Goal: Navigation & Orientation: Find specific page/section

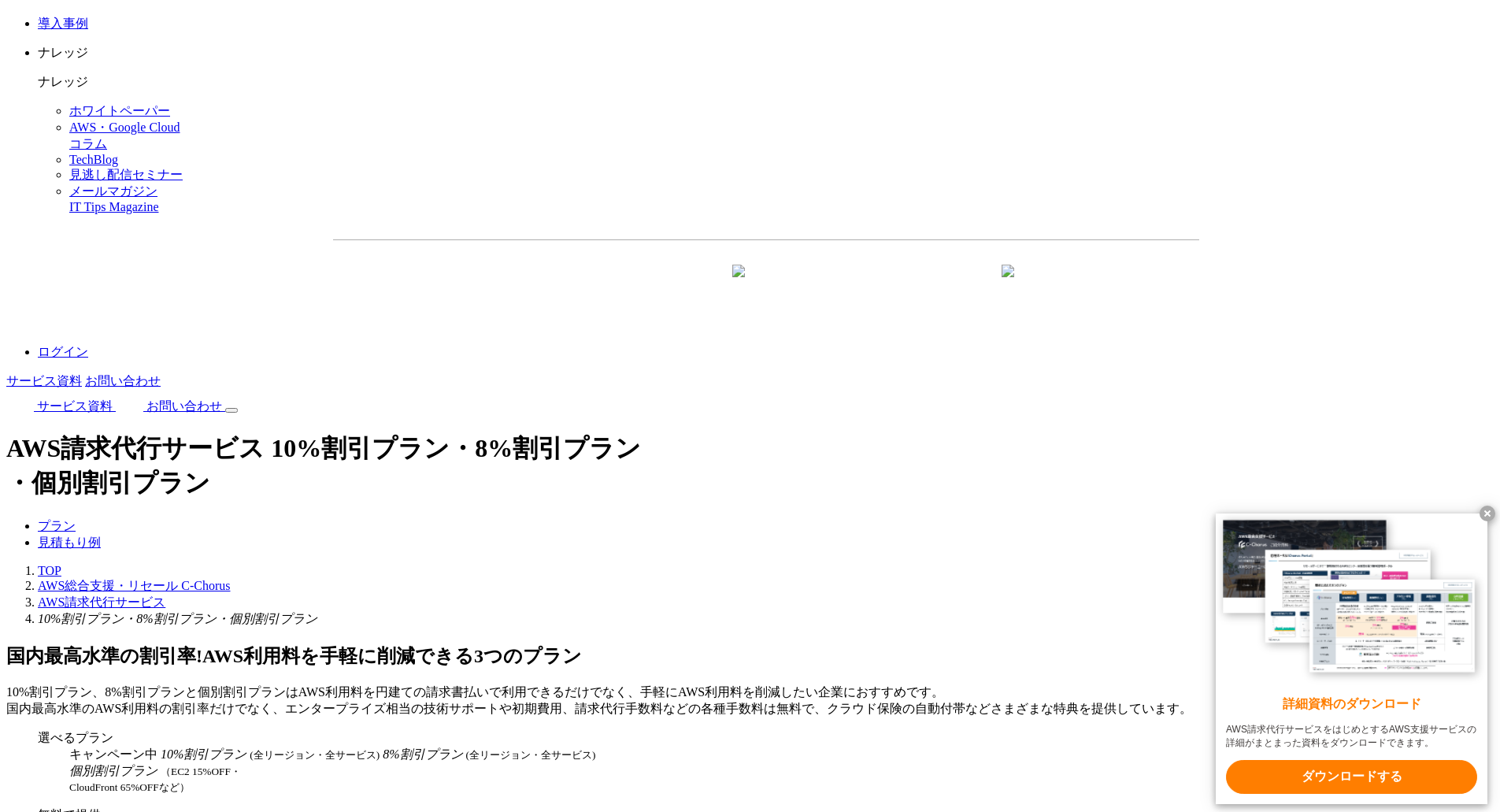
scroll to position [1890, 0]
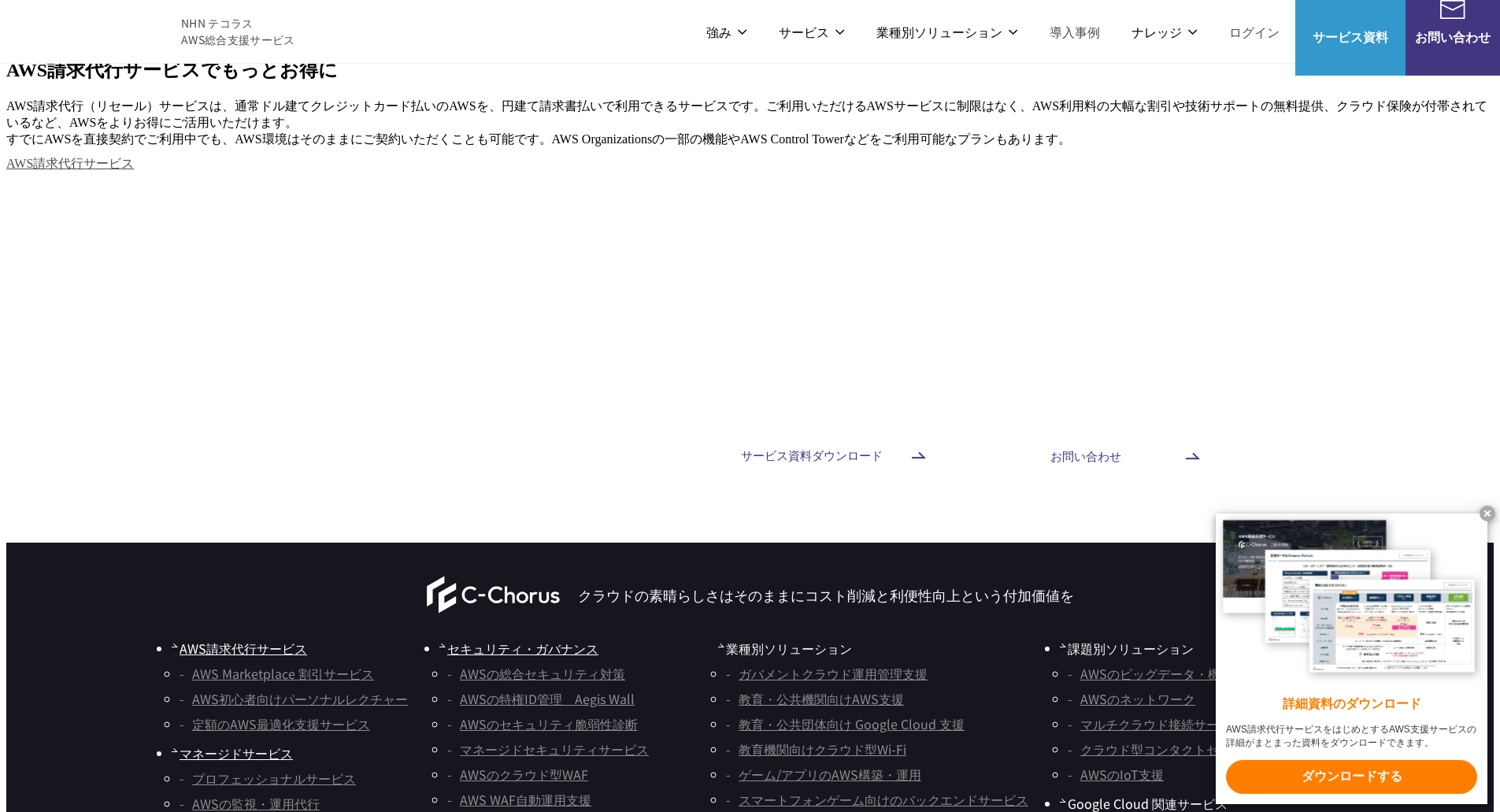
click at [203, 30] on span "NHN テコラス AWS総合支援サービス" at bounding box center [238, 31] width 114 height 33
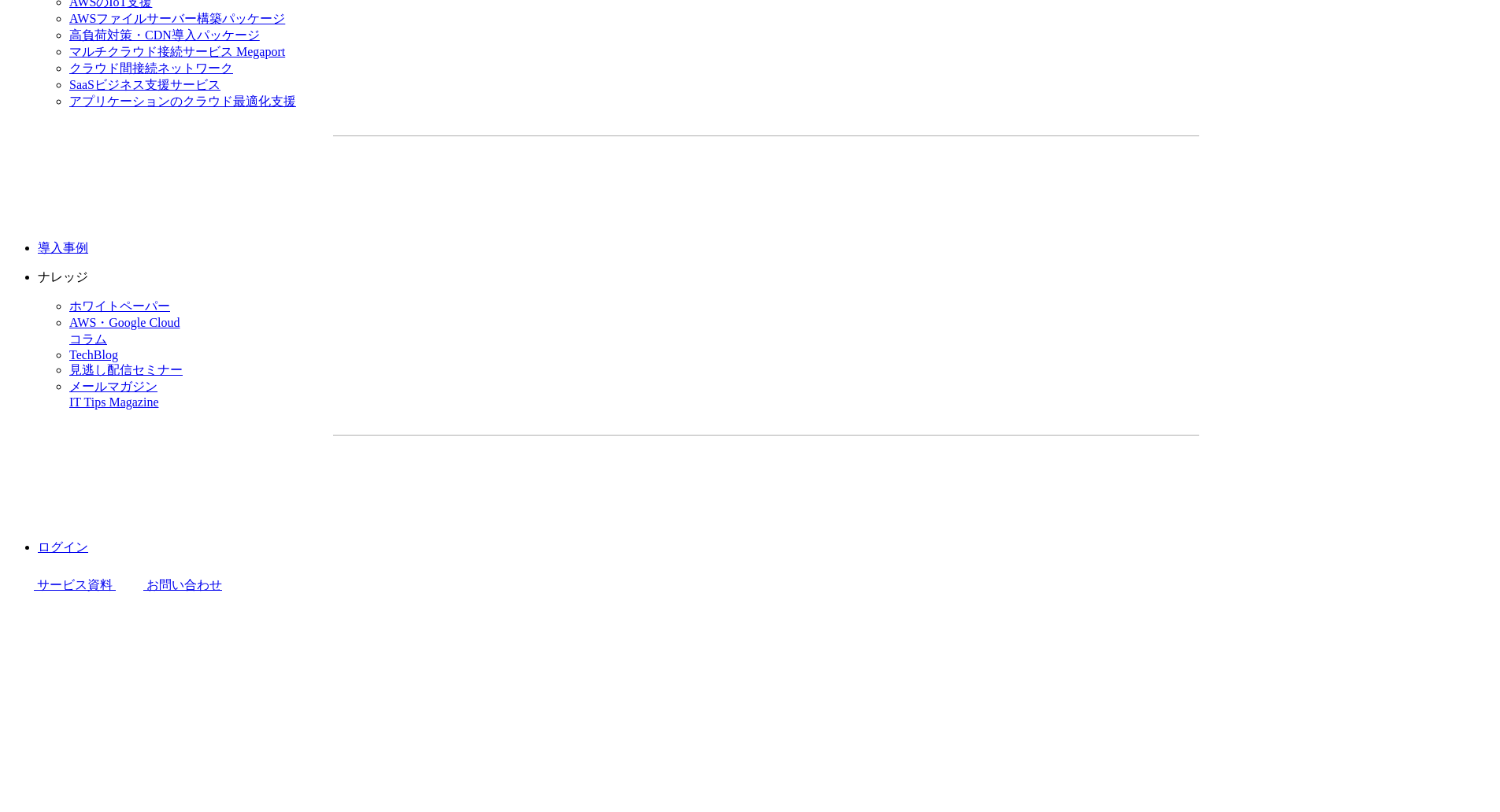
scroll to position [1890, 0]
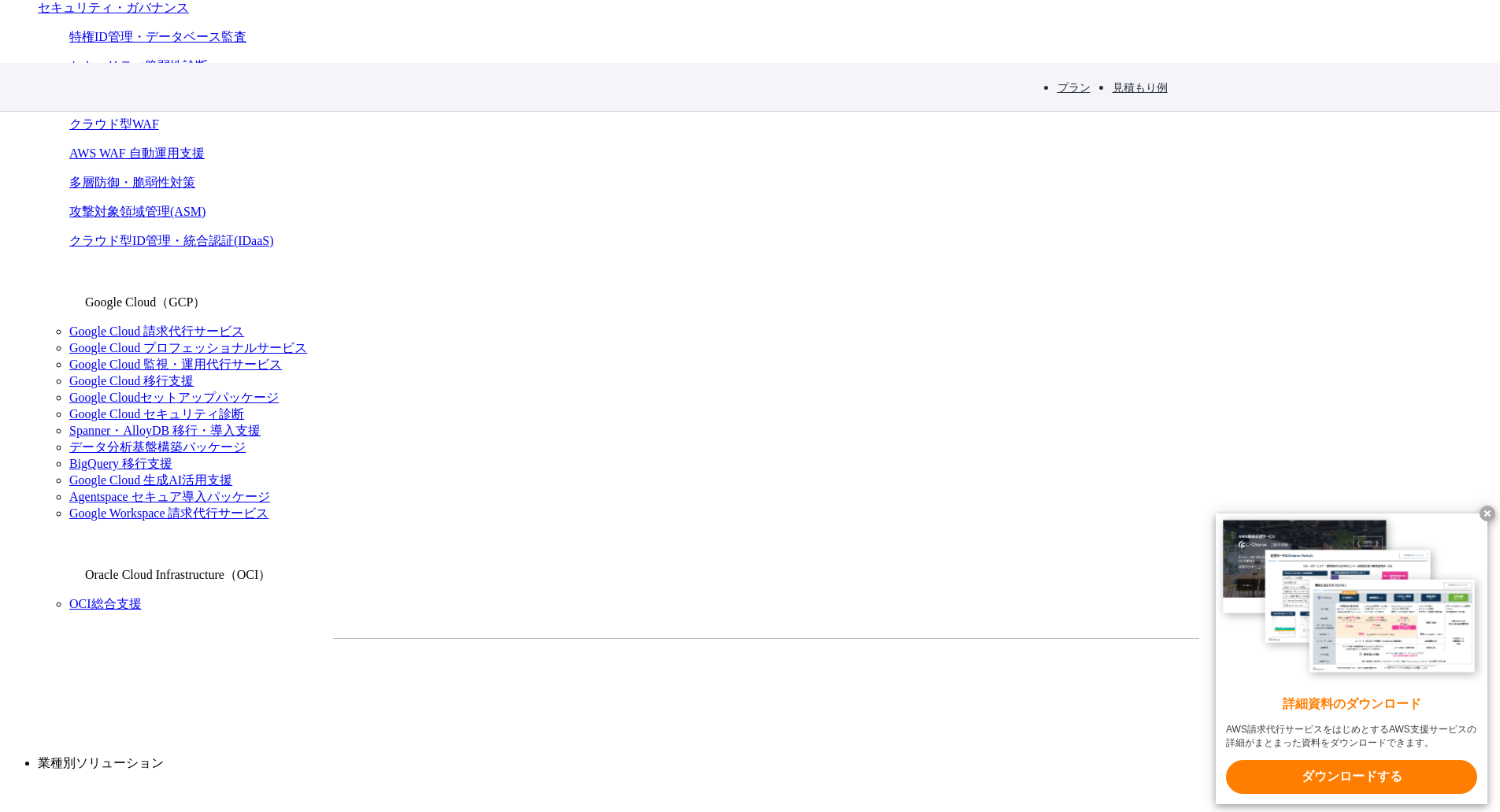
scroll to position [945, 0]
